Goal: Task Accomplishment & Management: Manage account settings

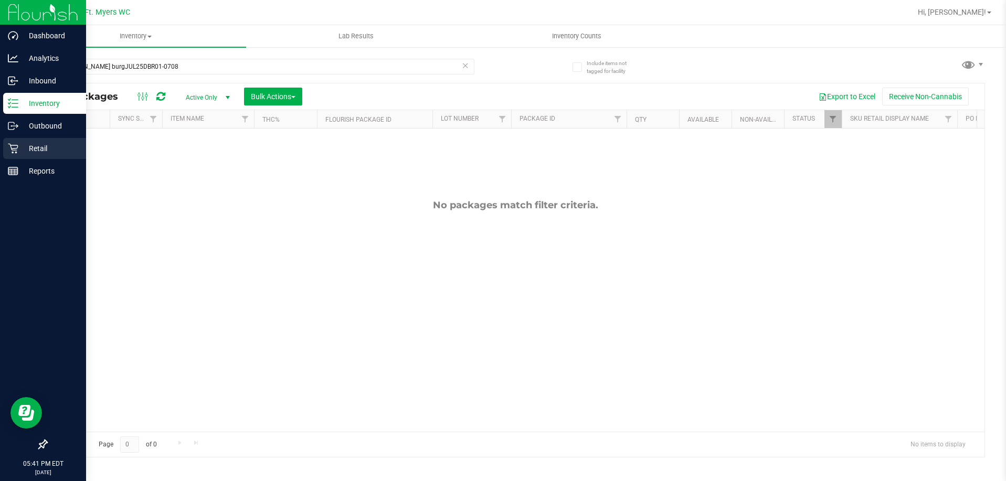
click at [12, 150] on icon at bounding box center [13, 149] width 10 height 10
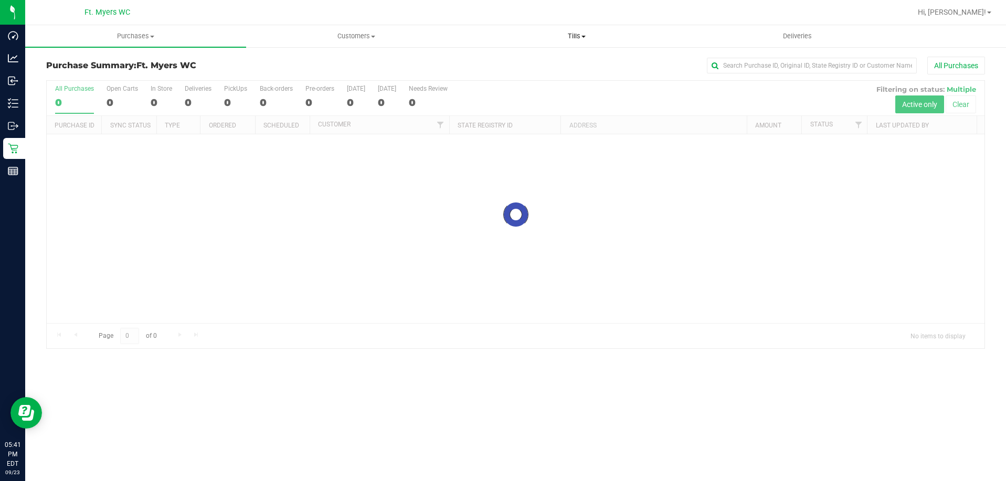
click at [565, 40] on span "Tills" at bounding box center [577, 35] width 220 height 9
click at [548, 66] on li "Manage tills" at bounding box center [576, 63] width 221 height 13
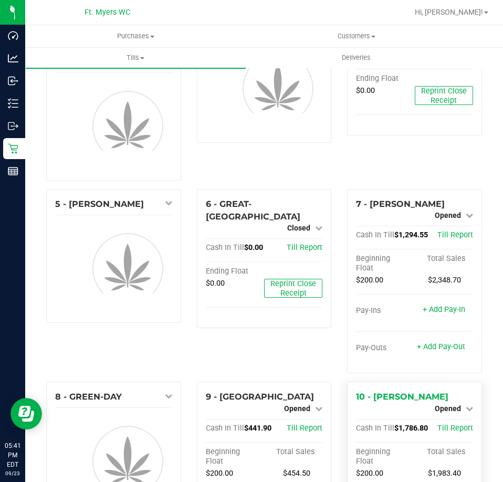
scroll to position [105, 0]
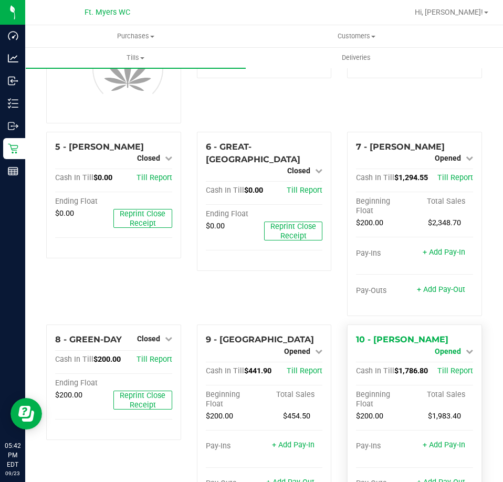
click at [443, 347] on span "Opened" at bounding box center [447, 351] width 26 height 8
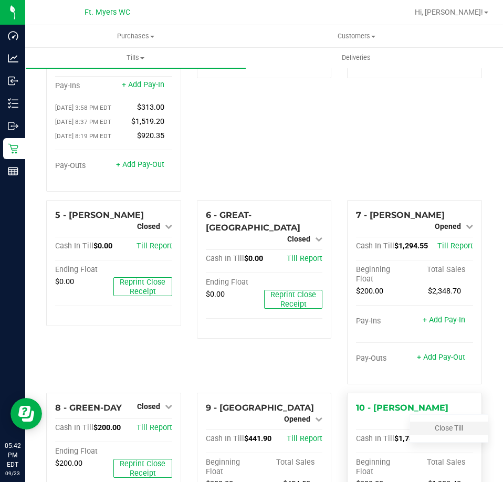
click at [446, 421] on div "Close Till" at bounding box center [449, 427] width 78 height 13
click at [446, 423] on link "Close Till" at bounding box center [448, 427] width 28 height 8
